Goal: Navigation & Orientation: Find specific page/section

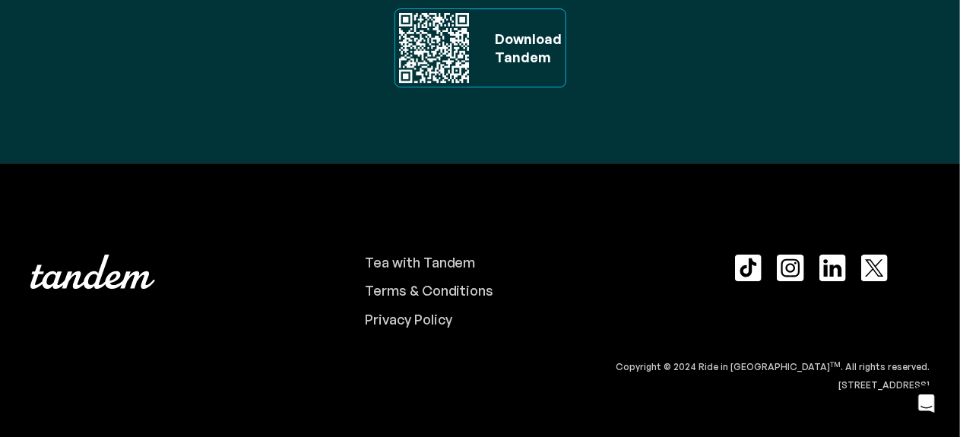
scroll to position [5244, 0]
click at [456, 268] on div "Tea with Tandem" at bounding box center [420, 262] width 111 height 17
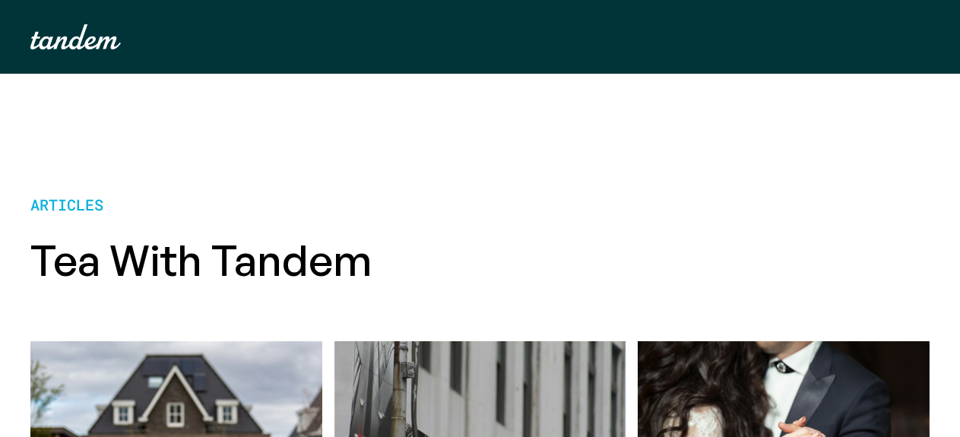
click at [78, 49] on img "home" at bounding box center [75, 36] width 90 height 25
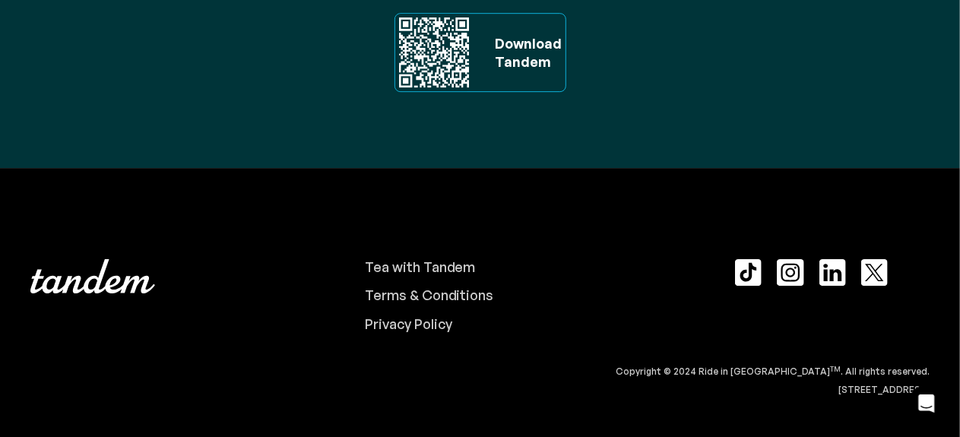
scroll to position [5245, 0]
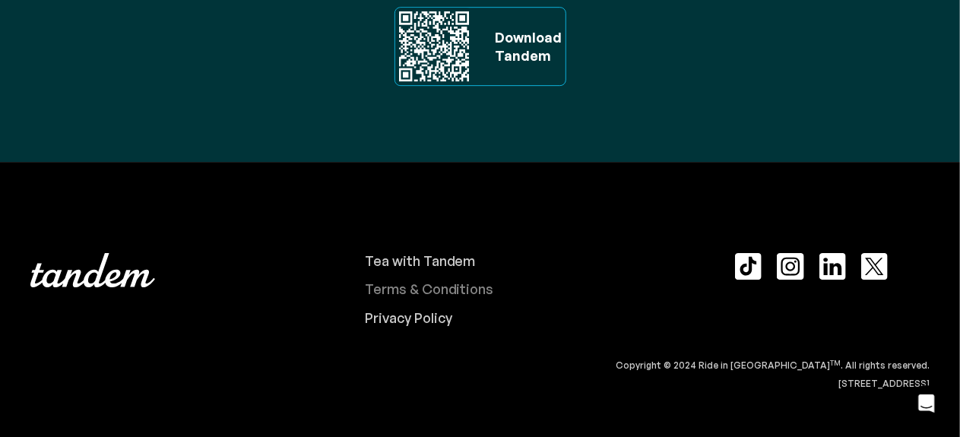
click at [441, 288] on div "Terms & Conditions" at bounding box center [429, 289] width 129 height 17
